Goal: Find specific page/section: Find specific page/section

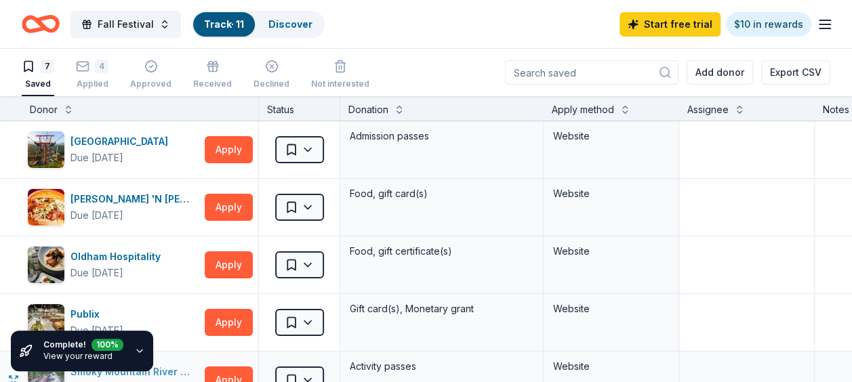
scroll to position [232, 0]
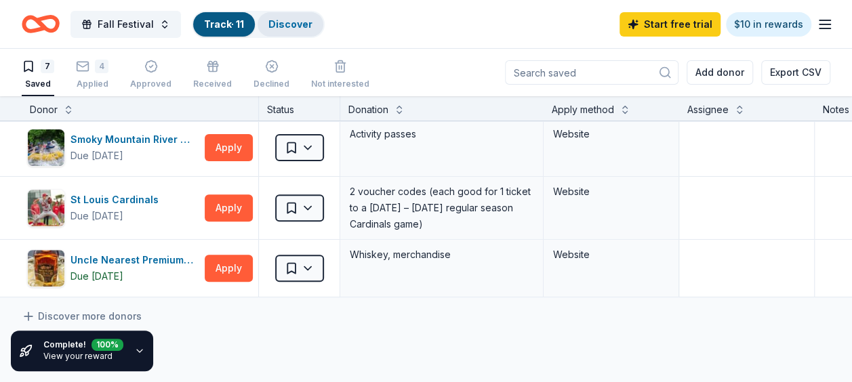
click at [299, 28] on link "Discover" at bounding box center [290, 24] width 44 height 12
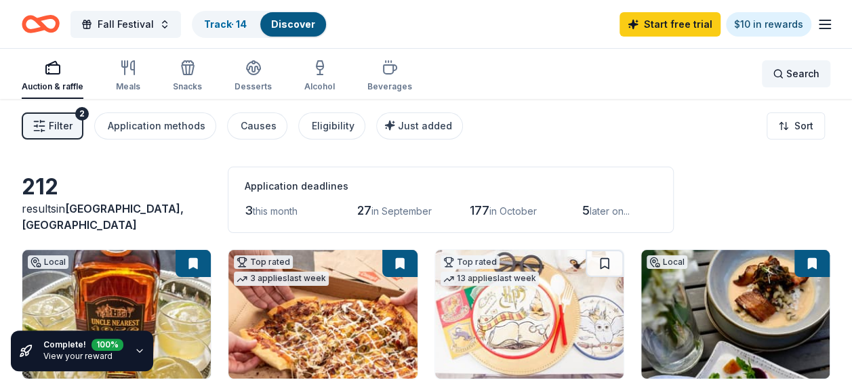
click at [787, 78] on span "Search" at bounding box center [802, 74] width 33 height 16
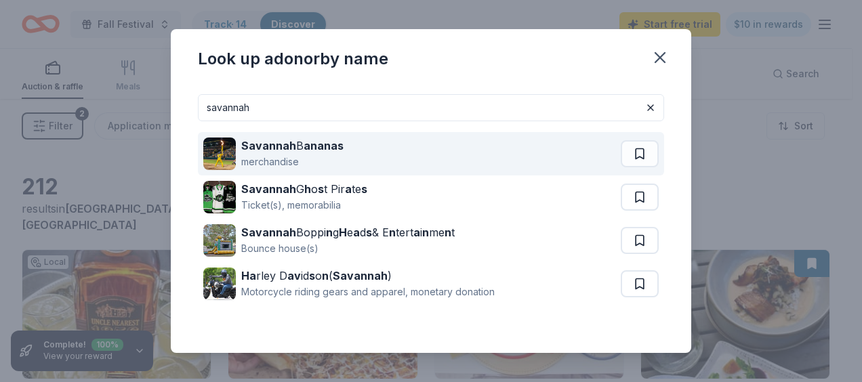
type input "savannah"
click at [381, 153] on div "Savannah B ananas merchandise" at bounding box center [411, 153] width 417 height 43
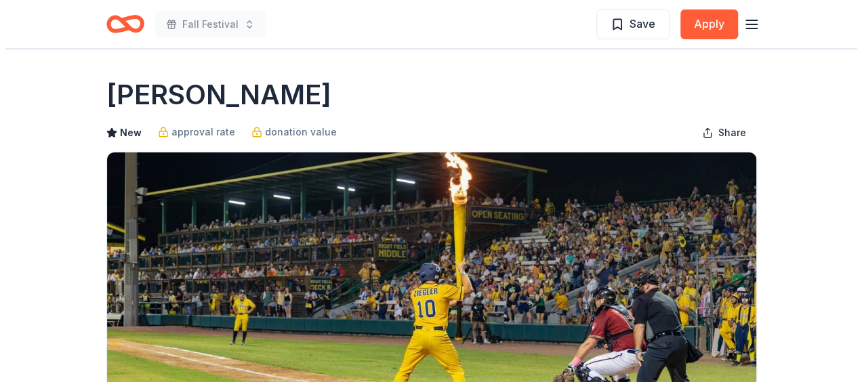
scroll to position [31, 0]
